Goal: Information Seeking & Learning: Check status

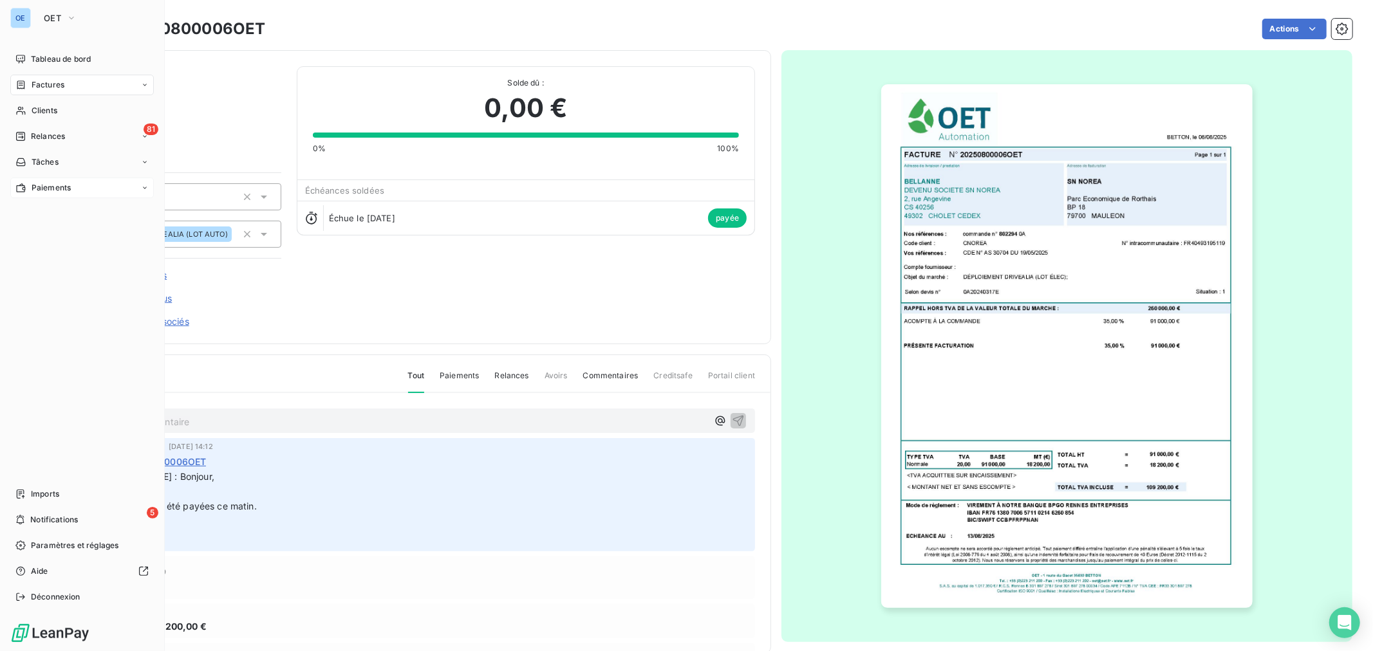
click at [82, 187] on div "Paiements" at bounding box center [82, 188] width 144 height 21
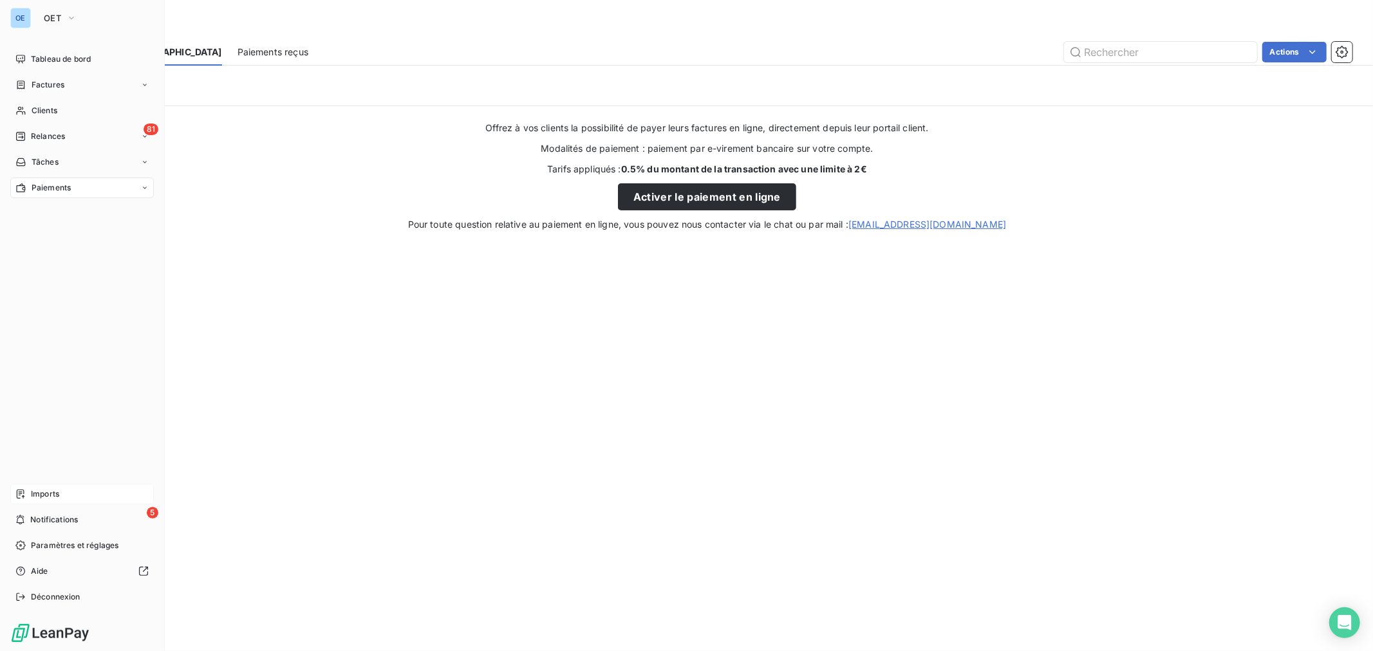
click at [56, 492] on span "Imports" at bounding box center [45, 494] width 28 height 12
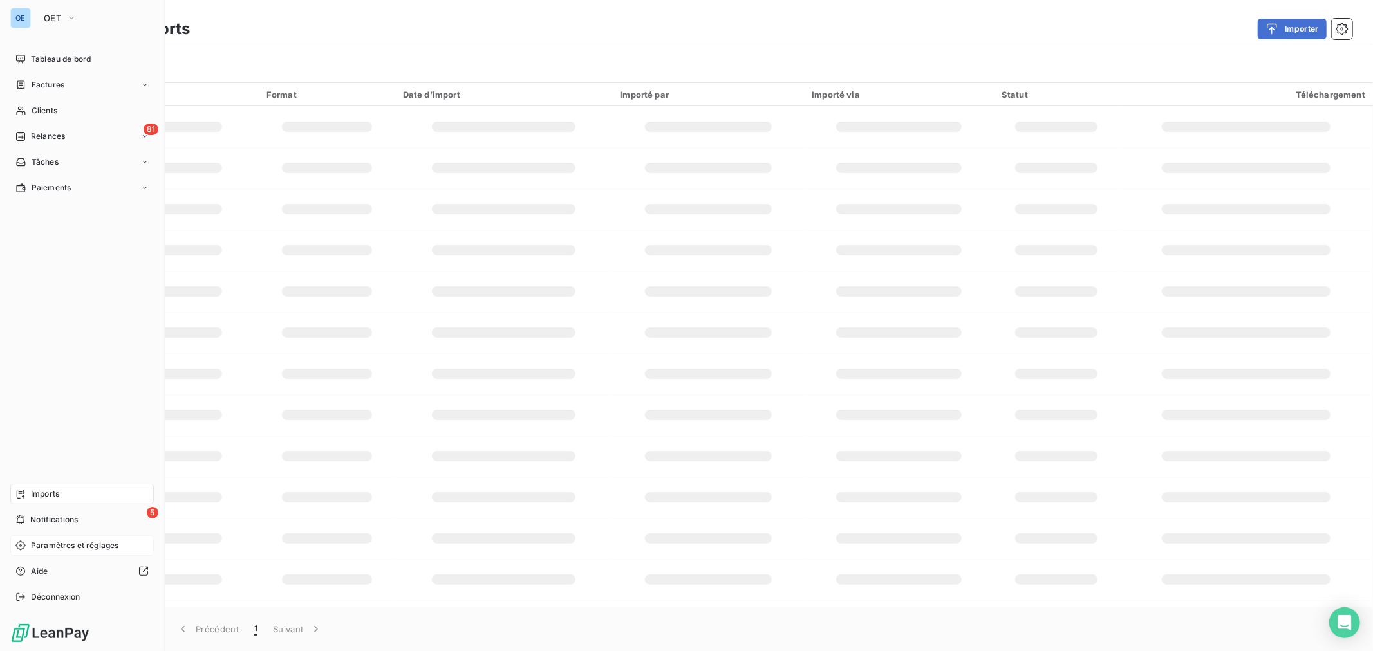
click at [73, 552] on div "Paramètres et réglages" at bounding box center [82, 545] width 144 height 21
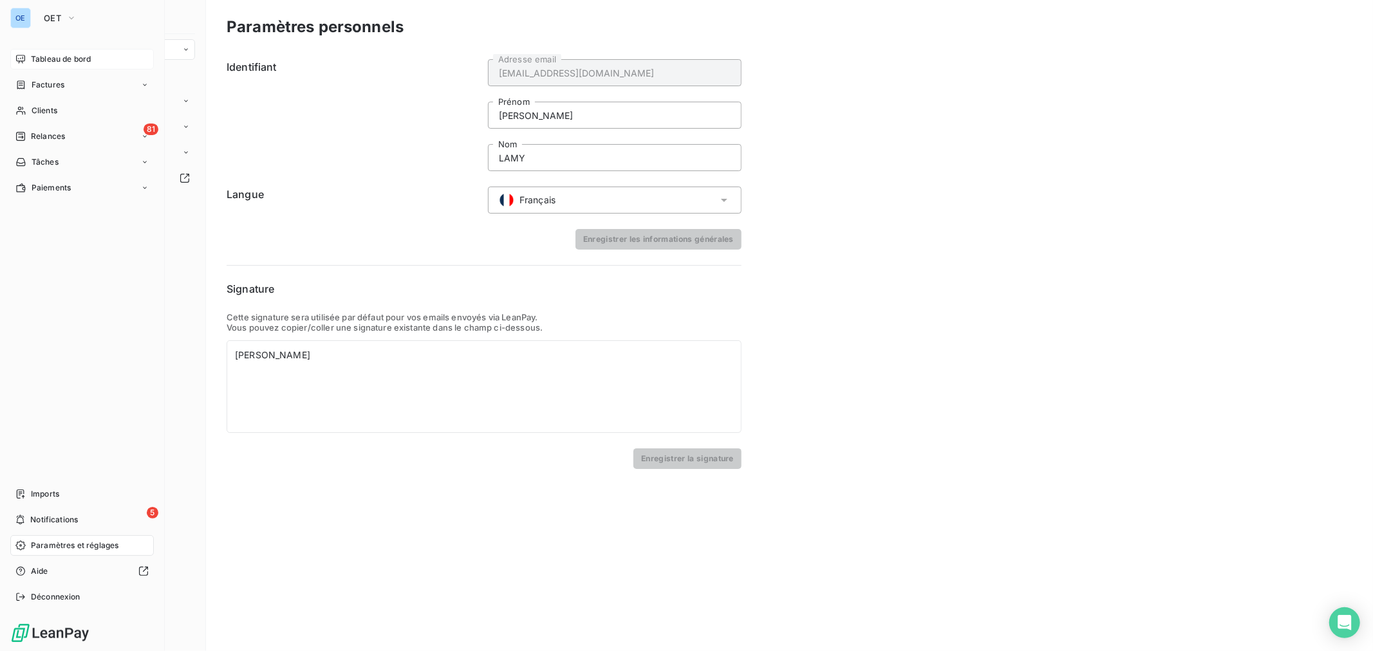
click at [66, 56] on span "Tableau de bord" at bounding box center [61, 59] width 60 height 12
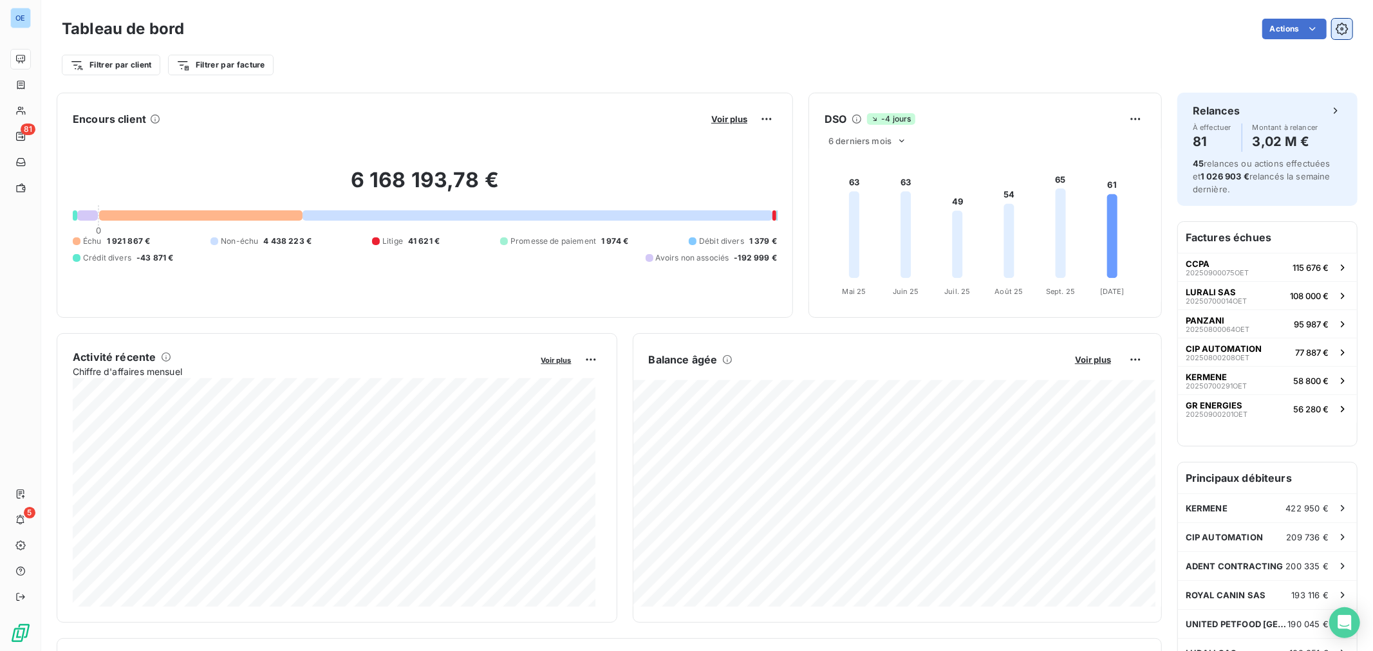
click at [1340, 26] on button "button" at bounding box center [1342, 29] width 21 height 21
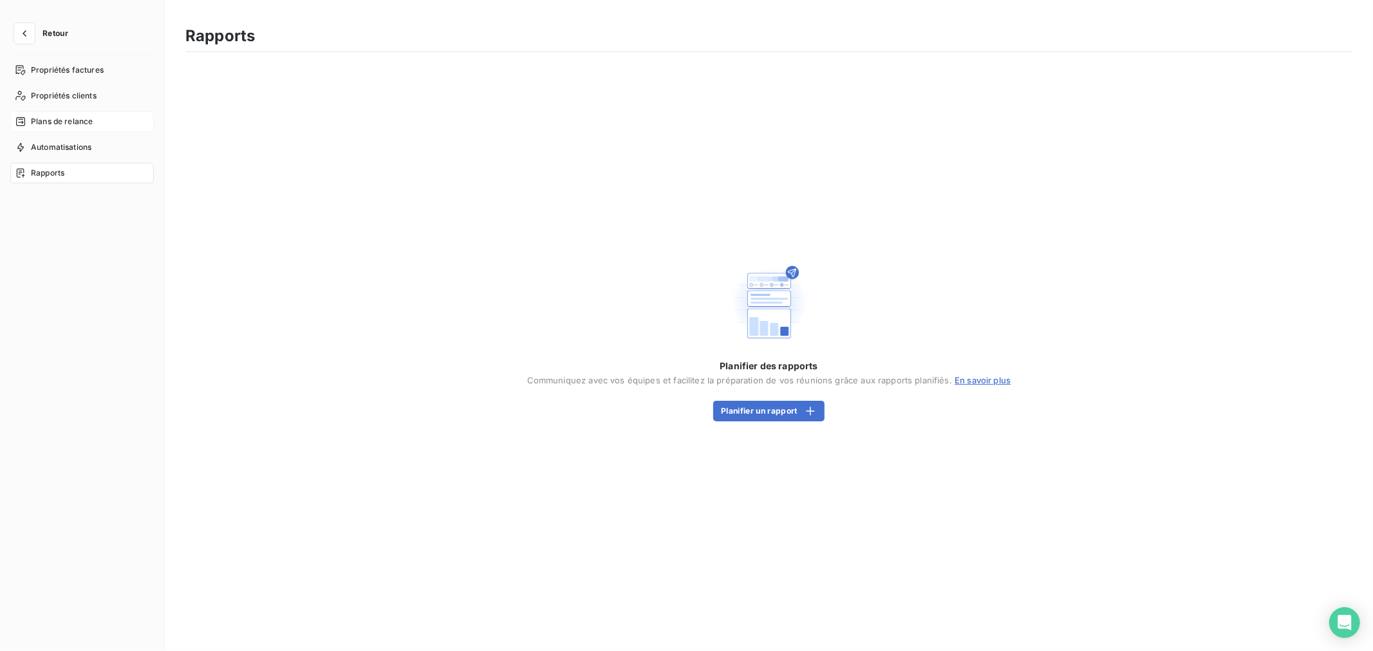
click at [66, 119] on span "Plans de relance" at bounding box center [62, 122] width 62 height 12
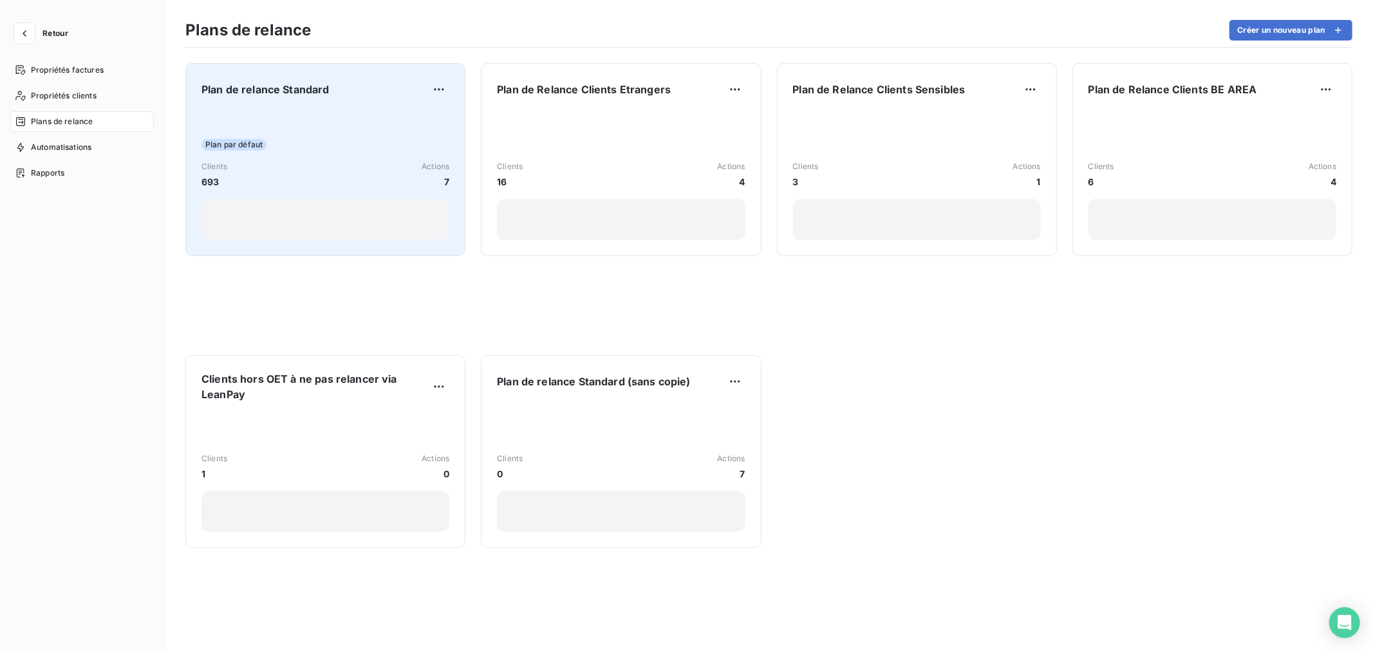
click at [388, 147] on div "Plan par défaut" at bounding box center [325, 145] width 248 height 12
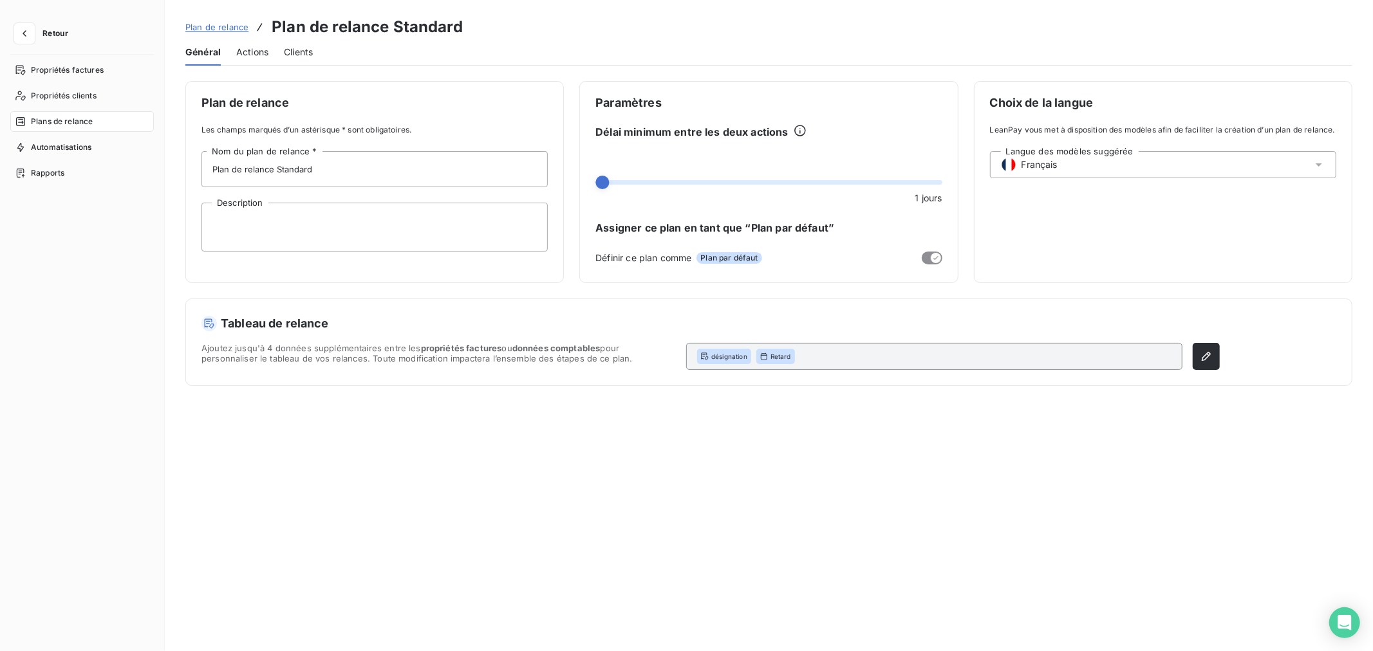
click at [281, 47] on div "Général Actions Clients" at bounding box center [768, 52] width 1167 height 27
click at [261, 48] on span "Actions" at bounding box center [252, 52] width 32 height 13
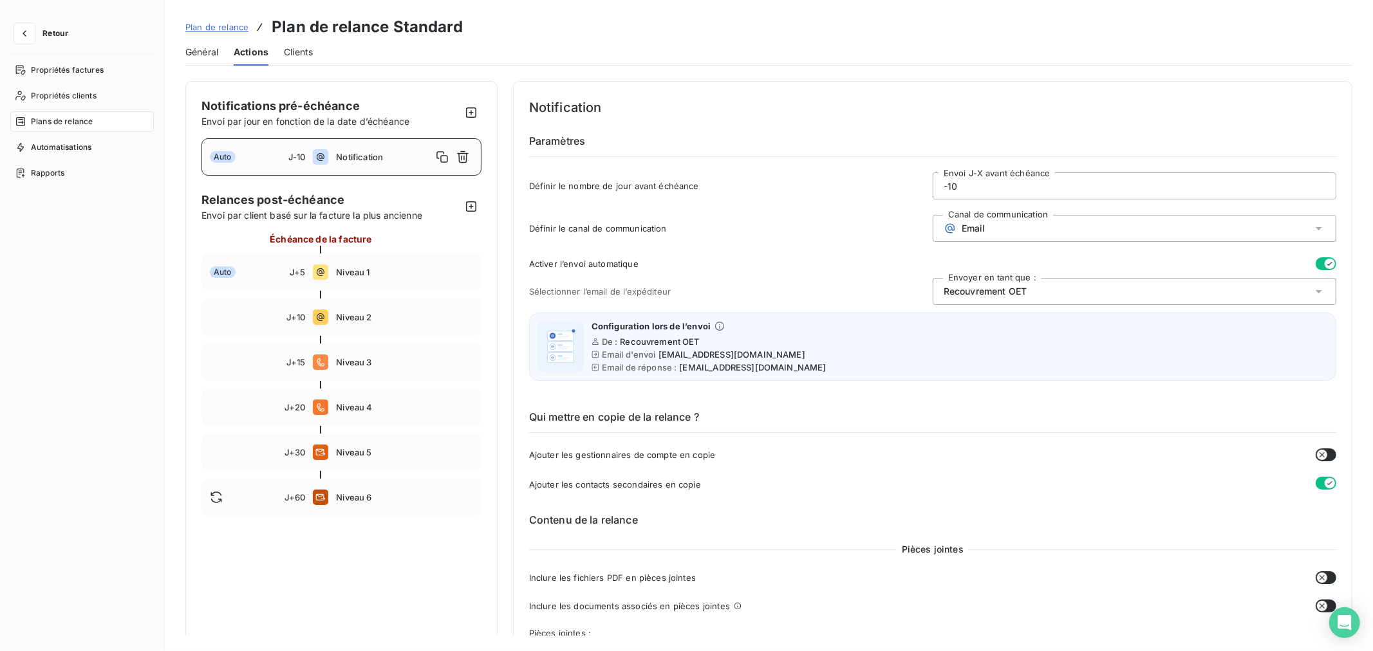
click at [49, 35] on span "Retour" at bounding box center [55, 34] width 26 height 8
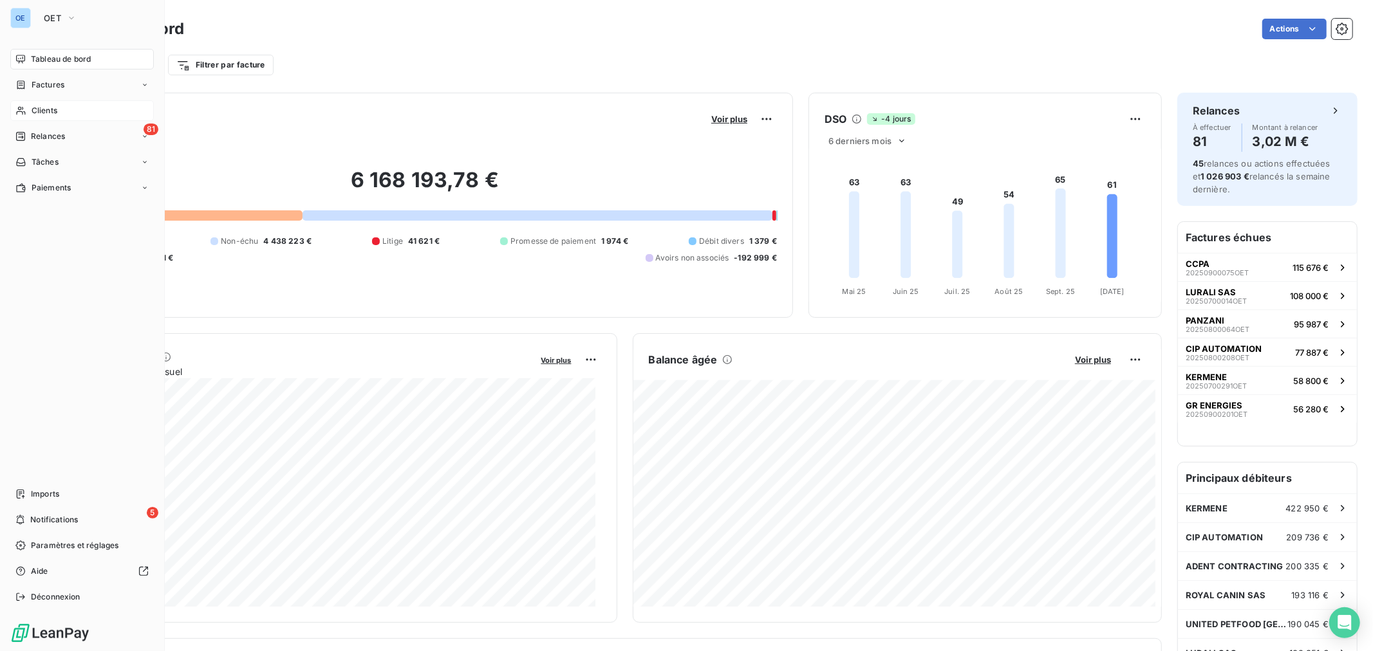
click at [68, 106] on div "Clients" at bounding box center [82, 110] width 144 height 21
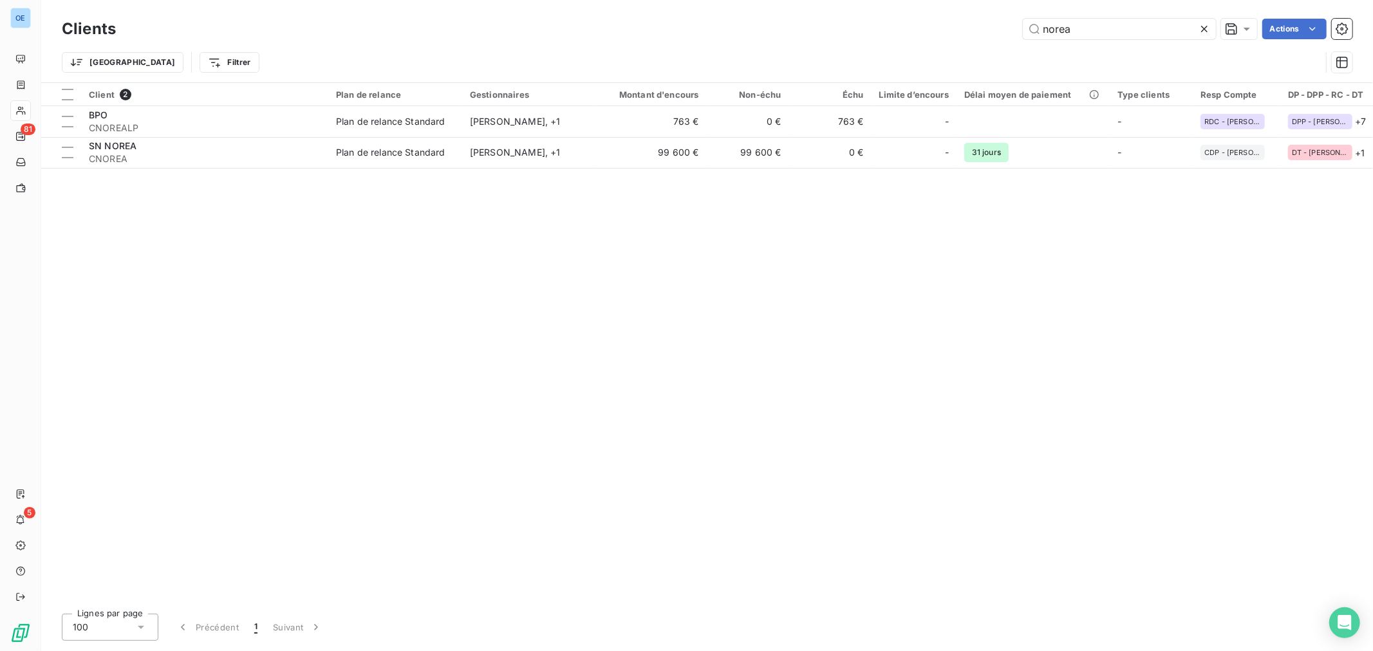
drag, startPoint x: 1104, startPoint y: 33, endPoint x: 967, endPoint y: 9, distance: 139.1
click at [985, 11] on div "Clients norea Actions Trier Filtrer" at bounding box center [707, 41] width 1332 height 82
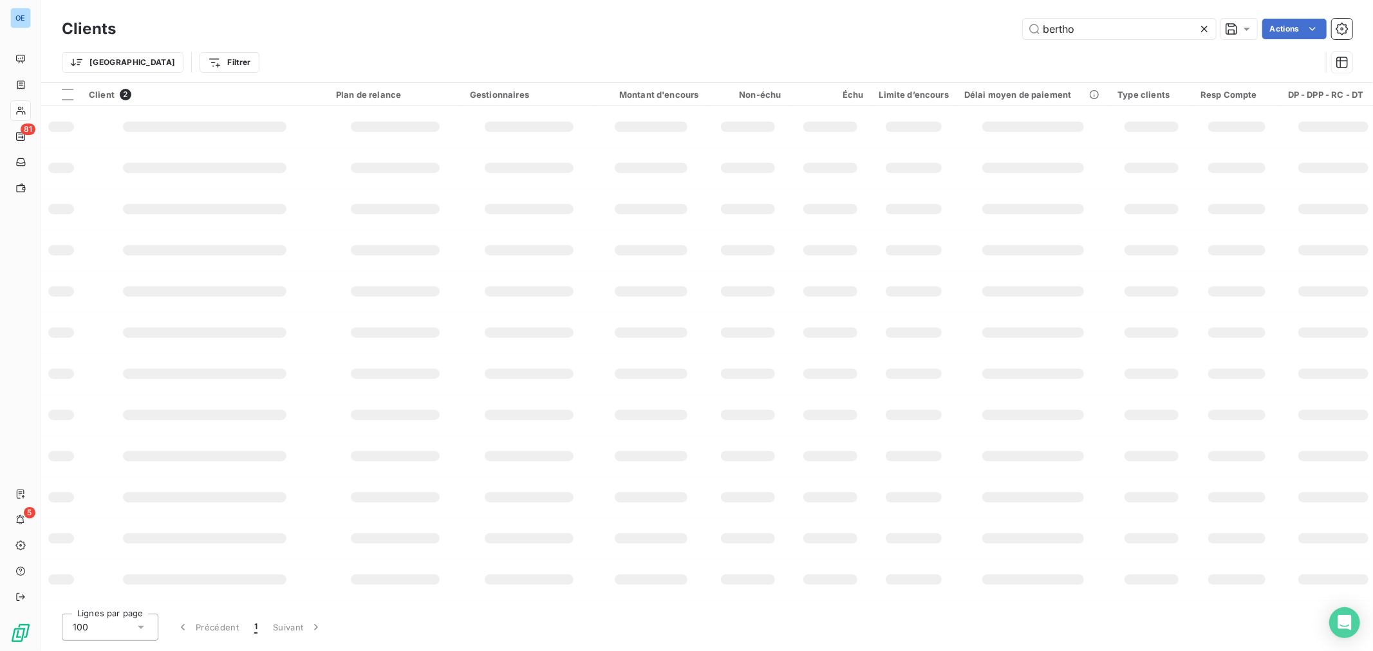
type input "bertho"
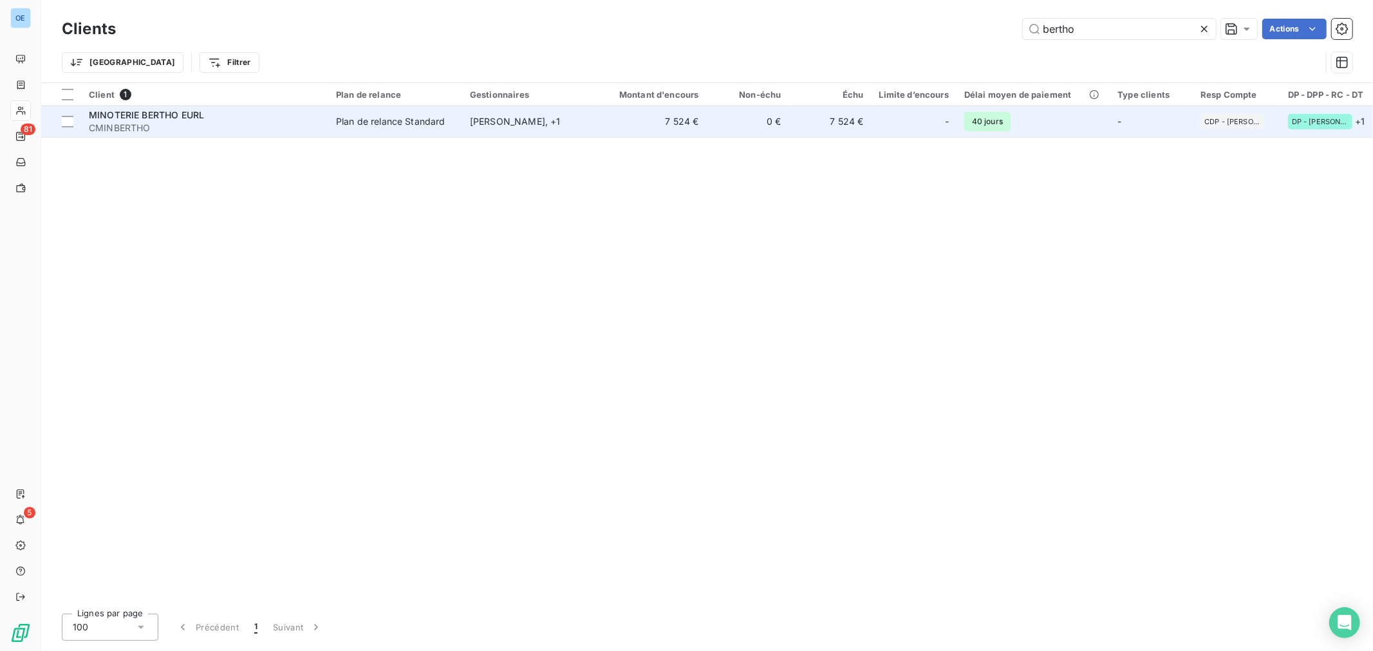
click at [861, 133] on td "7 524 €" at bounding box center [830, 121] width 82 height 31
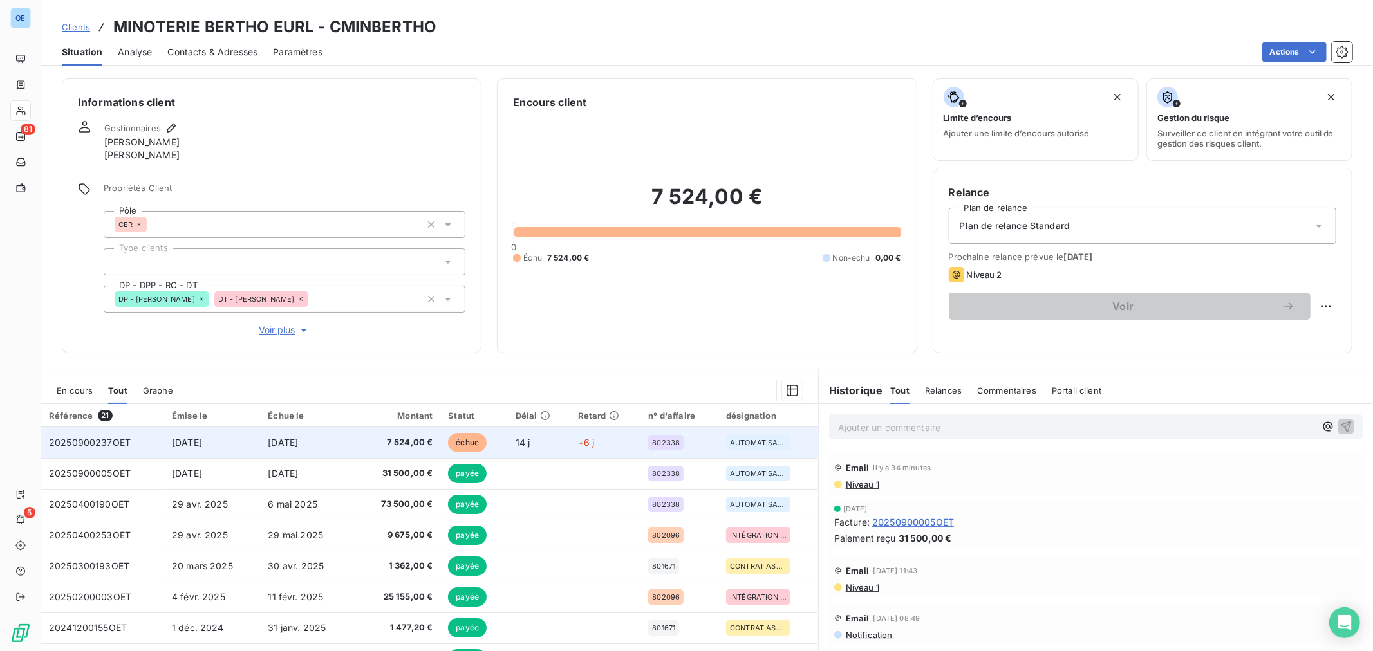
click at [551, 451] on td "14 j" at bounding box center [539, 442] width 62 height 31
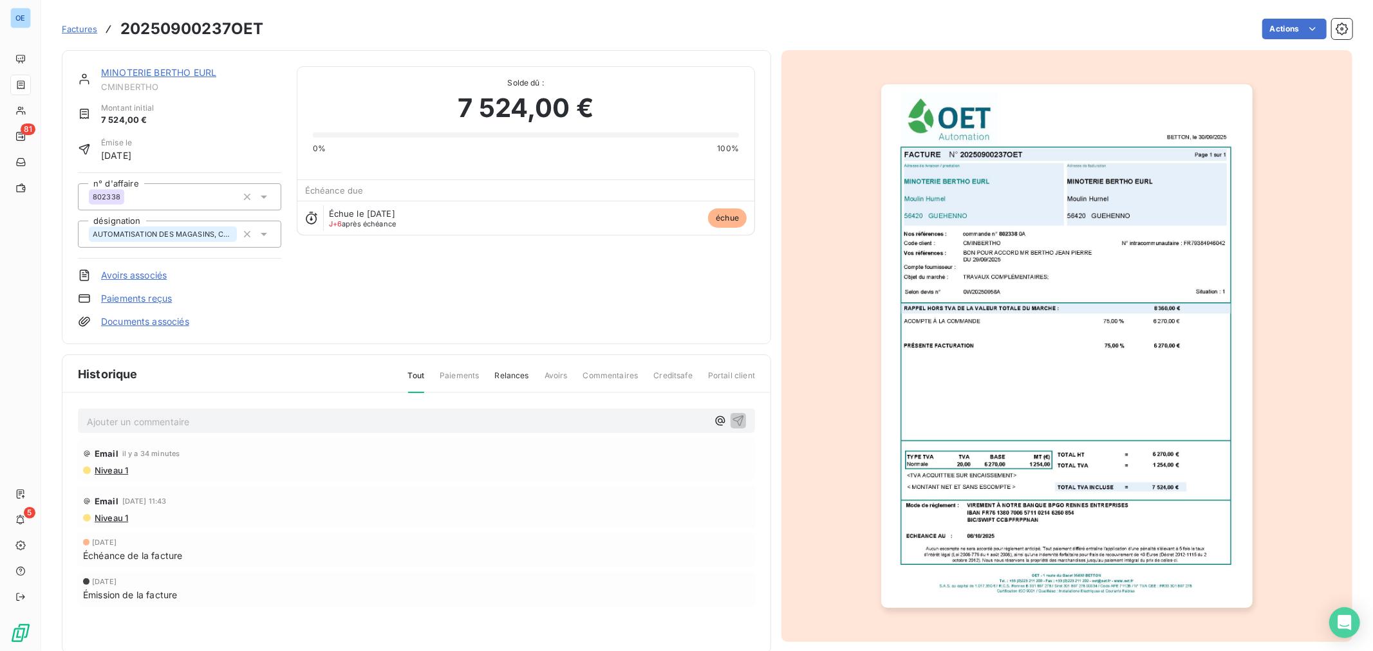
click at [1075, 525] on img "button" at bounding box center [1066, 346] width 371 height 524
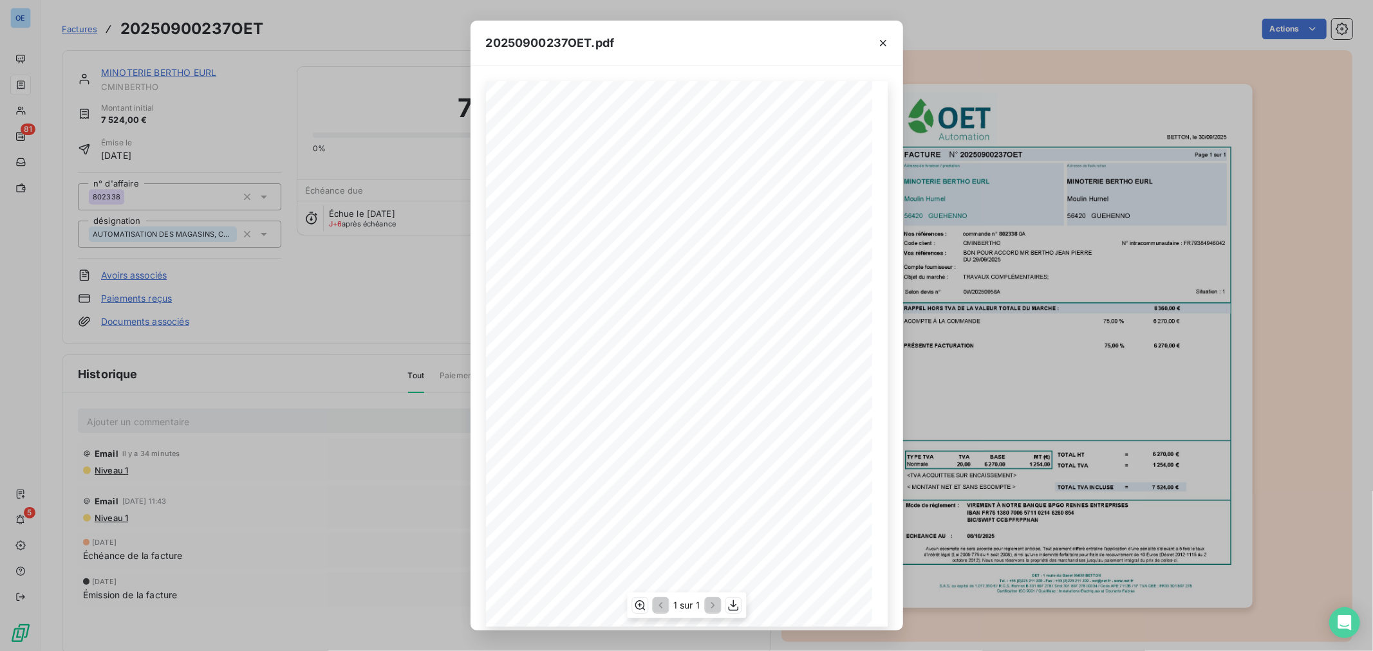
scroll to position [11, 0]
click at [639, 605] on icon "button" at bounding box center [640, 606] width 10 height 10
click at [318, 281] on div "20250900237OET.pdf BETTON, le [DATE] FACTURE N° 20250900237OET Page 1 sur 1 com…" at bounding box center [686, 325] width 1373 height 651
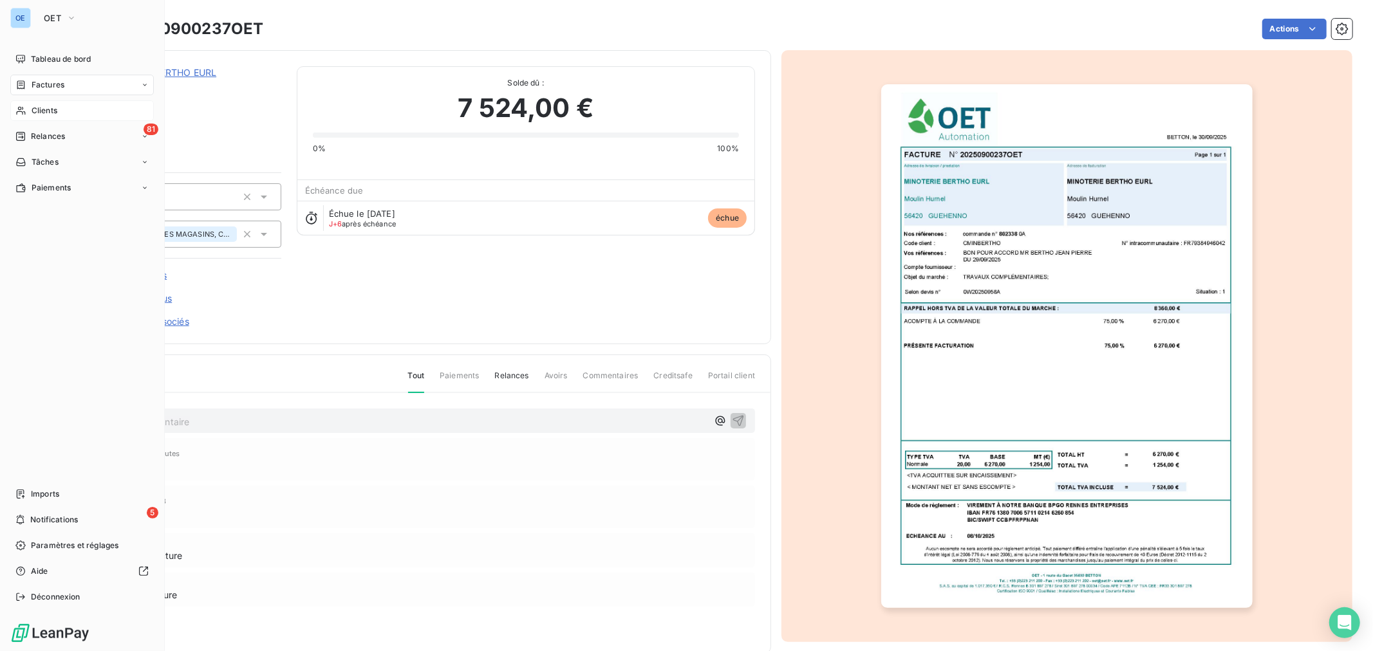
click at [46, 113] on span "Clients" at bounding box center [45, 111] width 26 height 12
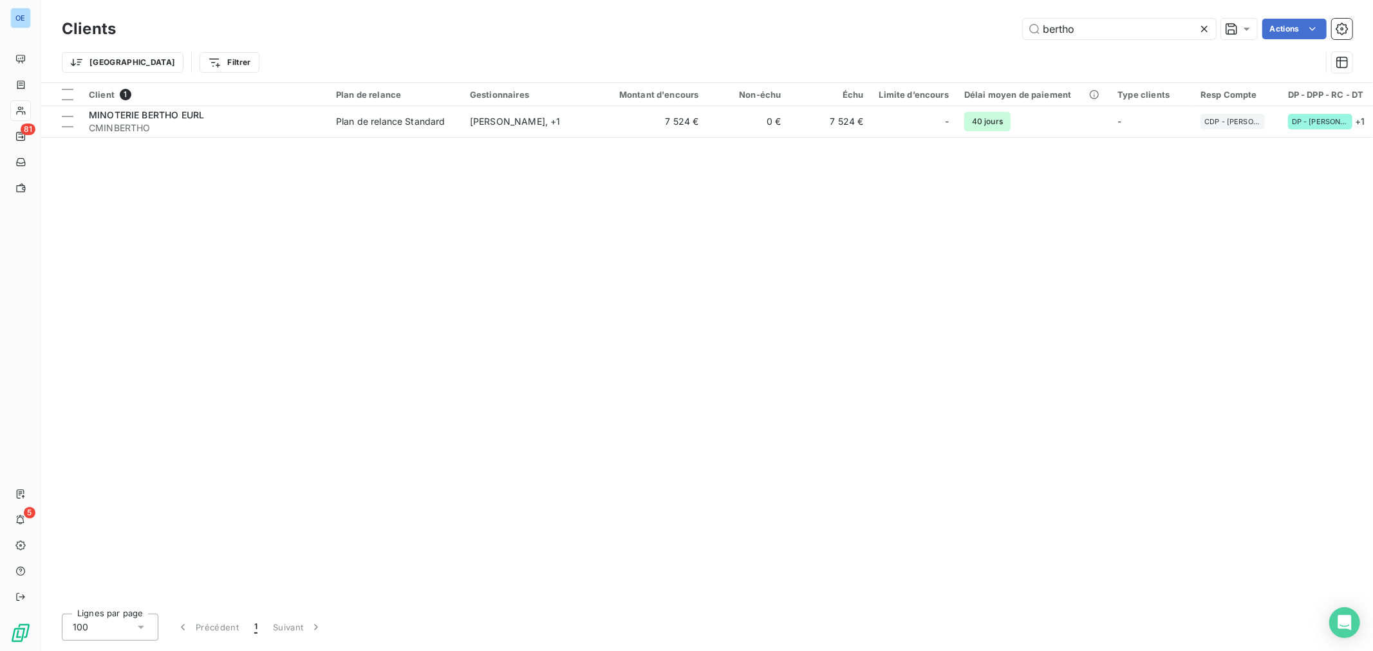
drag, startPoint x: 1104, startPoint y: 26, endPoint x: 890, endPoint y: -1, distance: 215.4
click at [890, 0] on html "OE 81 5 Clients bertho Actions Trier Filtrer Client 1 Plan de relance Gestionna…" at bounding box center [686, 325] width 1373 height 651
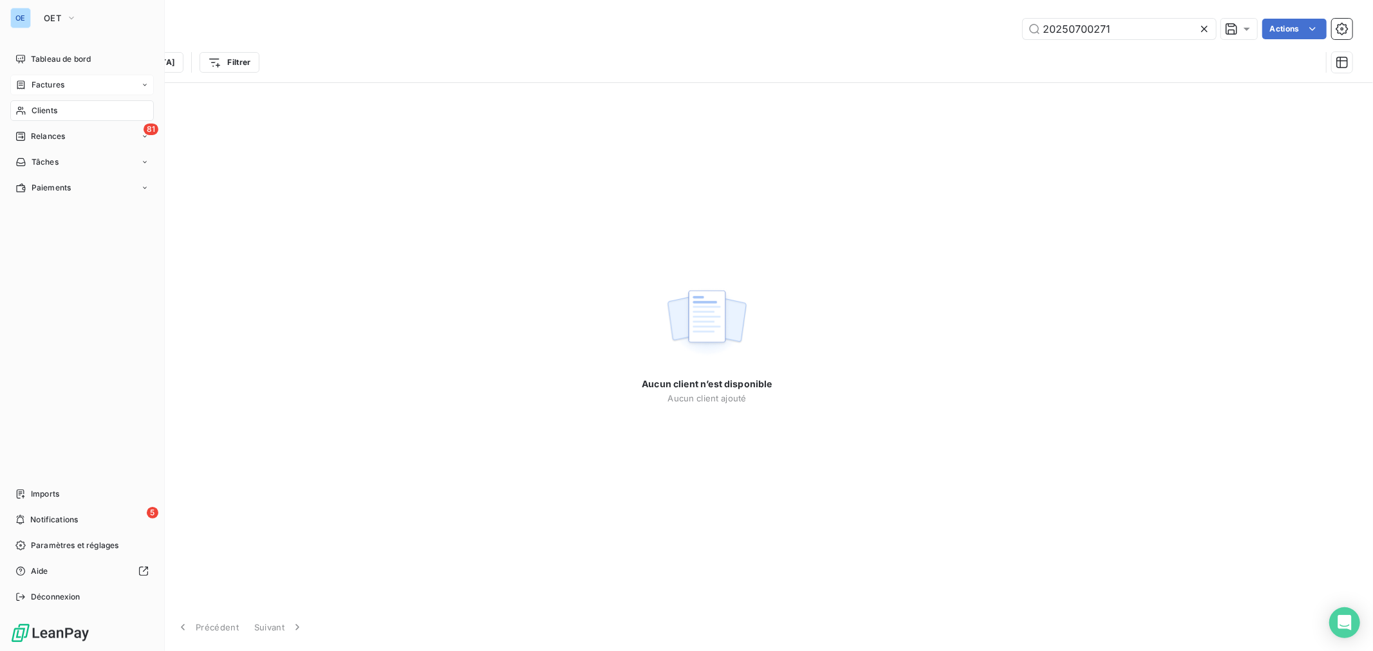
type input "20250700271"
click at [71, 85] on div "Factures" at bounding box center [82, 85] width 144 height 21
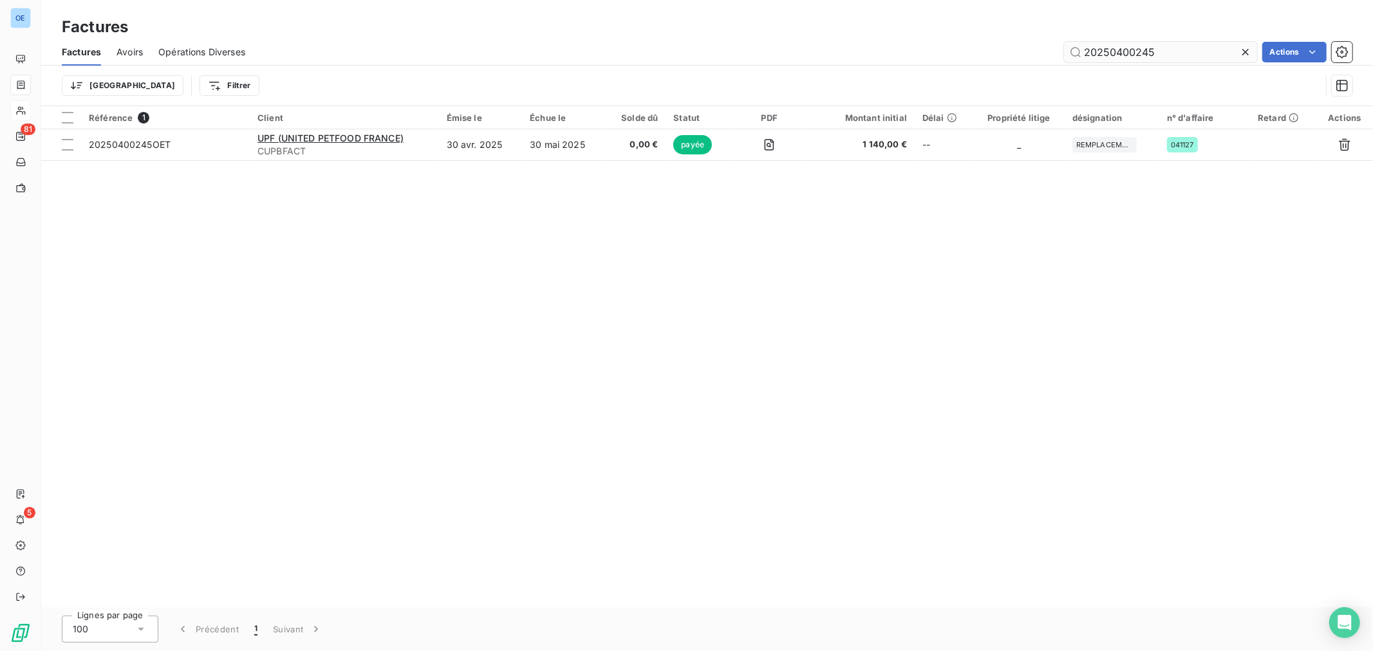
drag, startPoint x: 1142, startPoint y: 55, endPoint x: 1117, endPoint y: 60, distance: 25.6
click at [1117, 60] on input "20250400245" at bounding box center [1160, 52] width 193 height 21
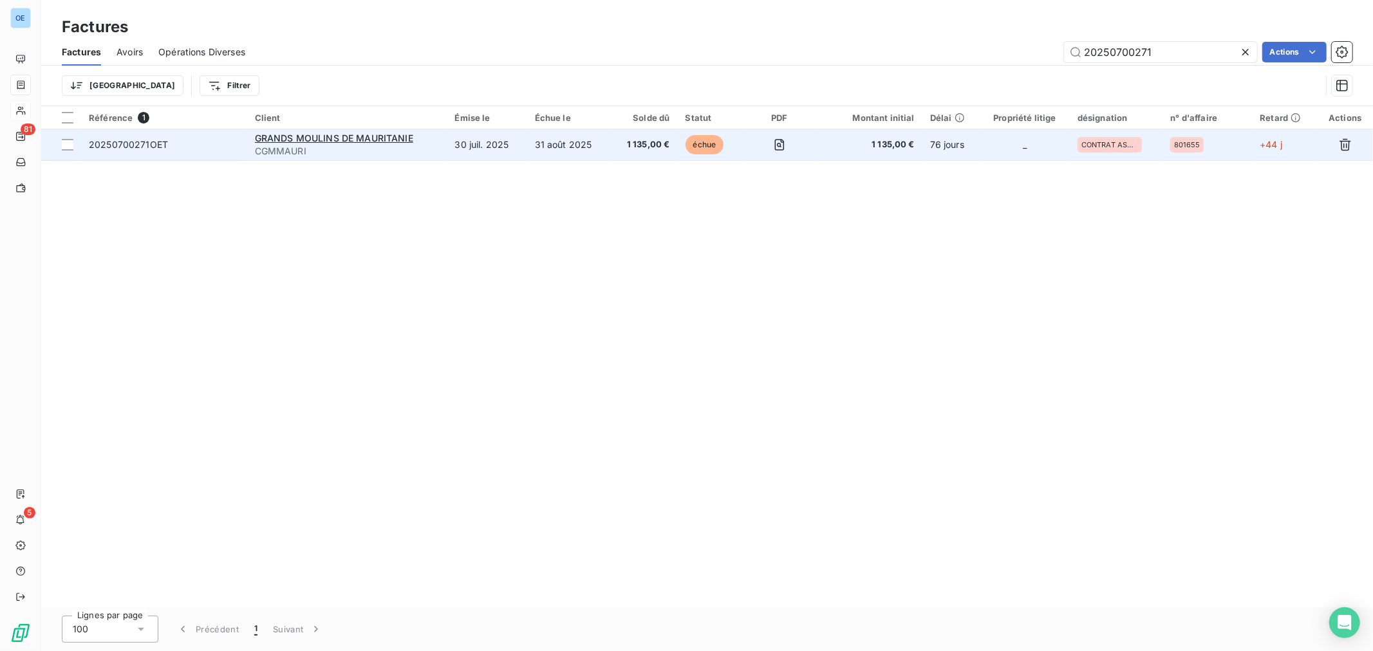
type input "20250700271"
click at [756, 139] on td at bounding box center [779, 144] width 72 height 31
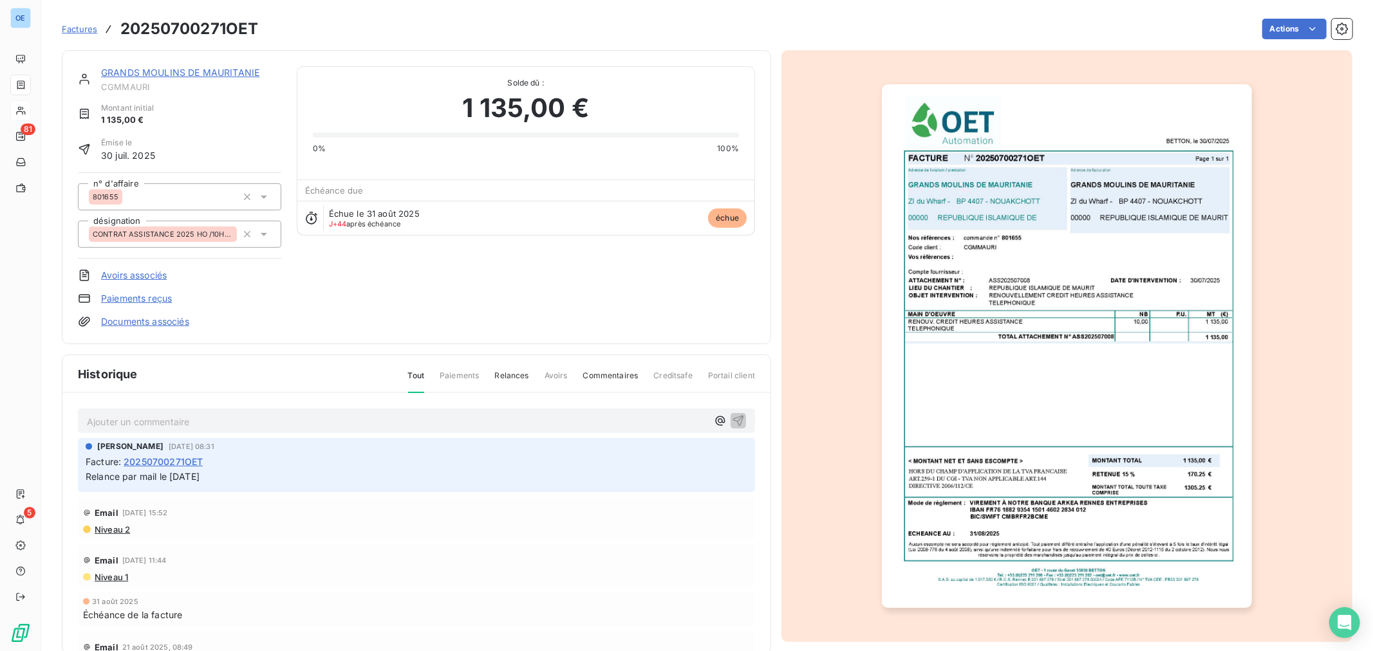
click at [344, 414] on p "Ajouter un commentaire ﻿" at bounding box center [397, 422] width 620 height 16
